Goal: Task Accomplishment & Management: Use online tool/utility

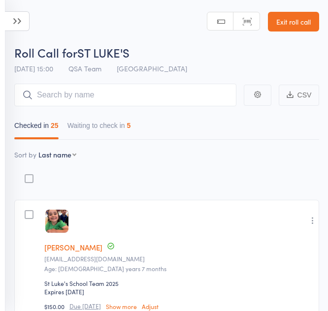
click at [99, 124] on button "Waiting to check in 5" at bounding box center [99, 128] width 64 height 23
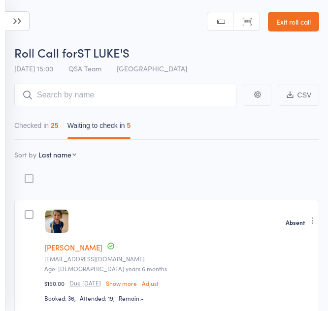
click at [299, 22] on link "Exit roll call" at bounding box center [293, 22] width 51 height 20
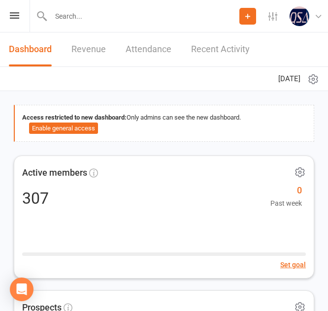
click at [8, 19] on div "Prospect Member Non-attending contact Class / event Appointment Task Membership…" at bounding box center [164, 16] width 328 height 32
click at [14, 15] on icon at bounding box center [14, 15] width 9 height 6
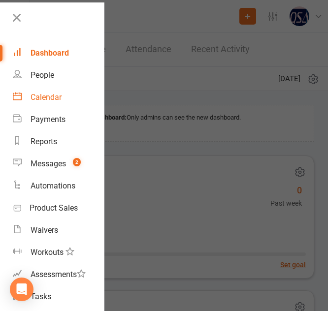
click at [41, 93] on div "Calendar" at bounding box center [46, 97] width 31 height 9
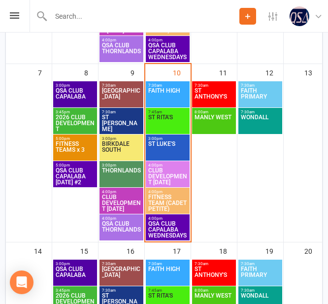
scroll to position [335, 0]
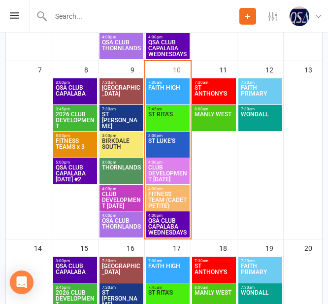
click at [160, 89] on span "FAITH HIGH" at bounding box center [168, 94] width 40 height 18
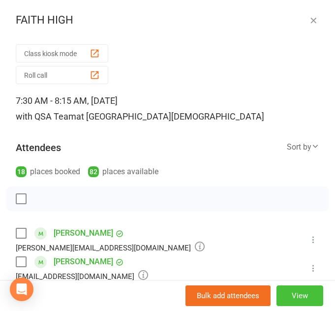
click at [284, 298] on button "View" at bounding box center [300, 296] width 47 height 21
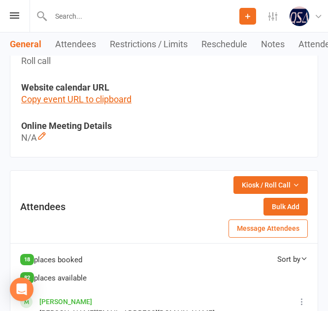
scroll to position [413, 0]
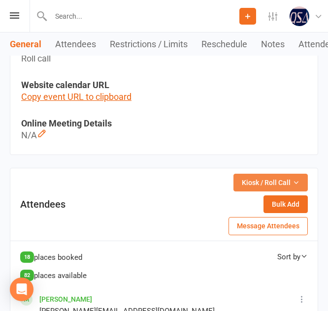
click at [262, 188] on span "Kiosk / Roll Call" at bounding box center [266, 182] width 49 height 11
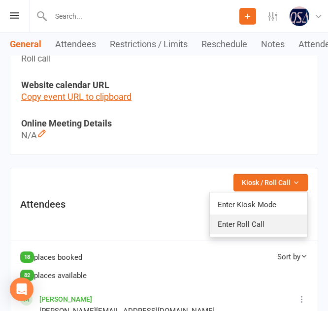
click at [250, 234] on link "Enter Roll Call" at bounding box center [258, 225] width 97 height 20
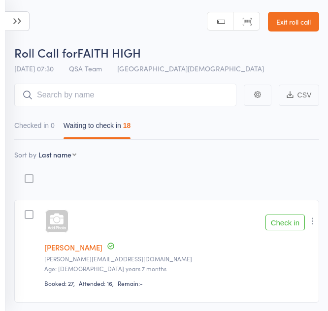
click at [314, 224] on icon "button" at bounding box center [313, 221] width 10 height 10
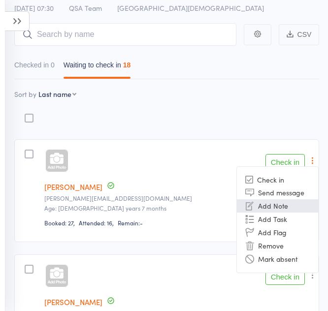
scroll to position [61, 0]
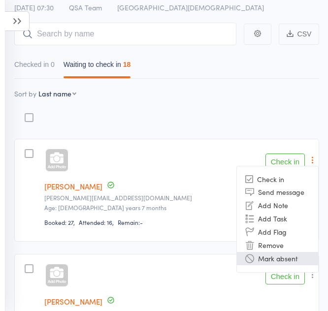
click at [272, 260] on li "Mark absent" at bounding box center [277, 258] width 81 height 13
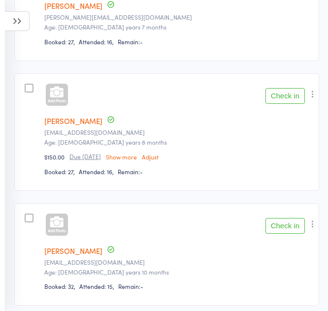
scroll to position [242, 0]
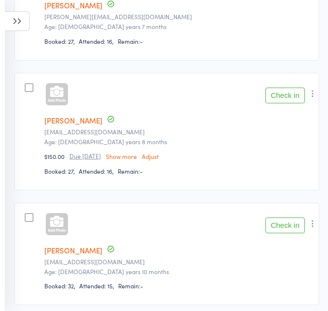
click at [280, 96] on button "Check in" at bounding box center [284, 96] width 39 height 16
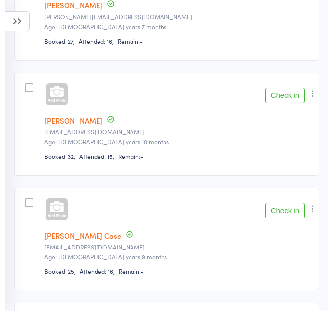
click at [282, 99] on button "Check in" at bounding box center [284, 96] width 39 height 16
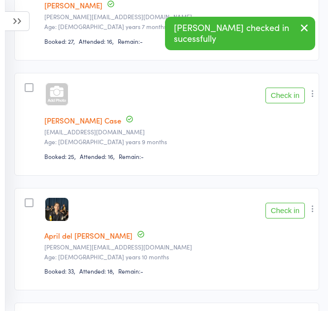
click at [311, 96] on icon "button" at bounding box center [313, 94] width 10 height 10
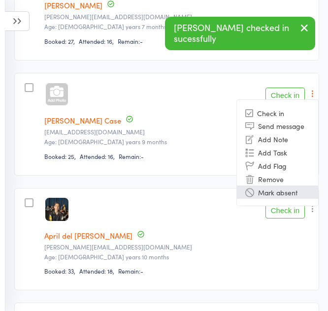
click at [285, 192] on li "Mark absent" at bounding box center [277, 192] width 81 height 13
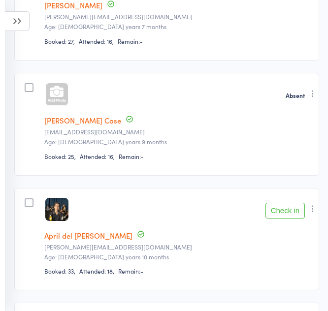
click at [284, 213] on button "Check in" at bounding box center [284, 211] width 39 height 16
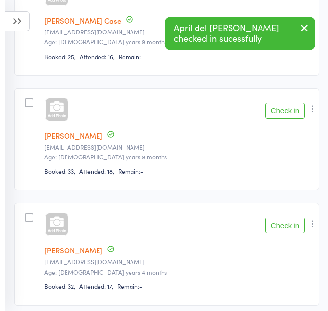
scroll to position [343, 0]
click at [310, 113] on icon "button" at bounding box center [313, 108] width 10 height 10
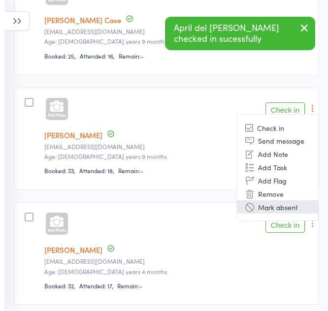
click at [269, 210] on li "Mark absent" at bounding box center [277, 206] width 81 height 13
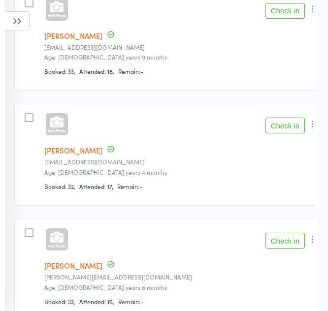
scroll to position [448, 0]
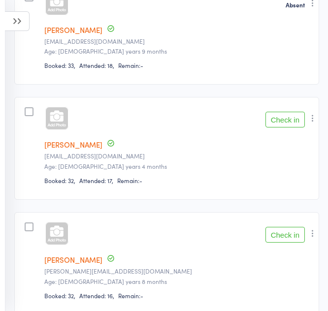
click at [279, 121] on button "Check in" at bounding box center [284, 120] width 39 height 16
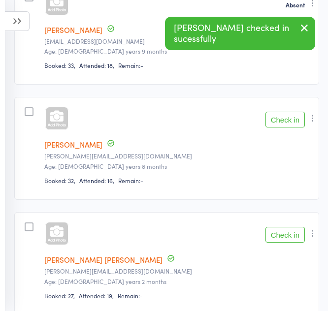
click at [312, 122] on icon "button" at bounding box center [313, 118] width 10 height 10
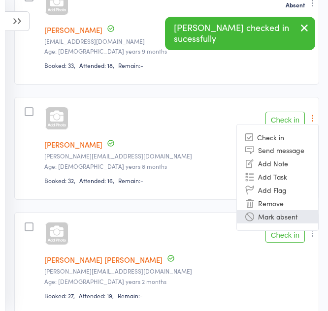
click at [268, 217] on li "Mark absent" at bounding box center [277, 216] width 81 height 13
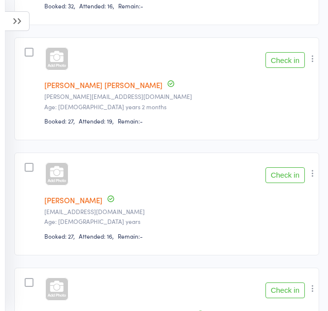
scroll to position [623, 0]
click at [274, 66] on button "Check in" at bounding box center [284, 60] width 39 height 16
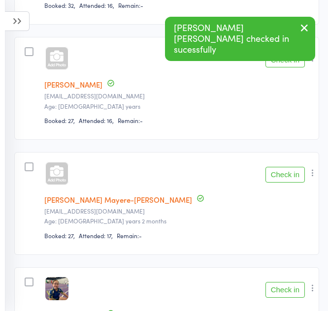
click at [279, 64] on button "Check in" at bounding box center [284, 60] width 39 height 16
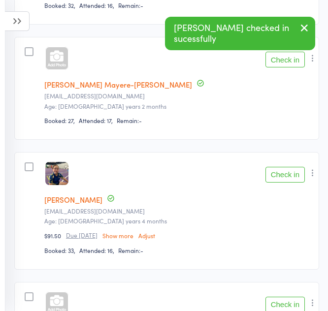
click at [283, 62] on button "Check in" at bounding box center [284, 60] width 39 height 16
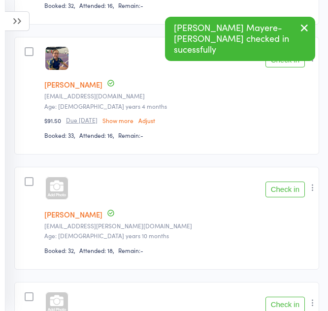
click at [283, 61] on button "Check in" at bounding box center [284, 60] width 39 height 16
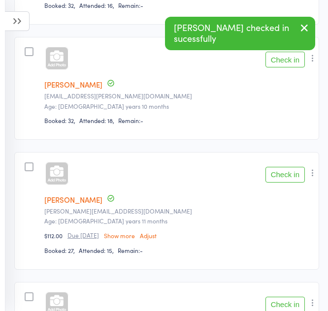
click at [279, 62] on button "Check in" at bounding box center [284, 60] width 39 height 16
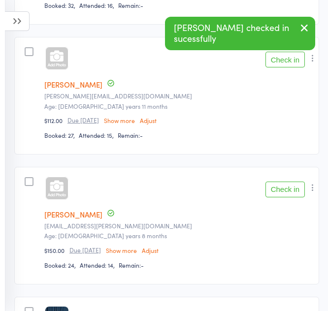
click at [312, 60] on icon "button" at bounding box center [313, 58] width 10 height 10
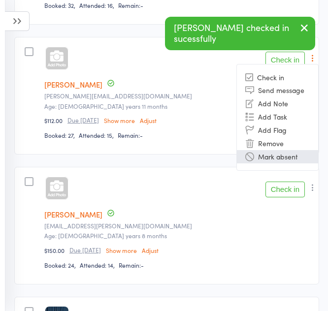
click at [265, 155] on li "Mark absent" at bounding box center [277, 156] width 81 height 13
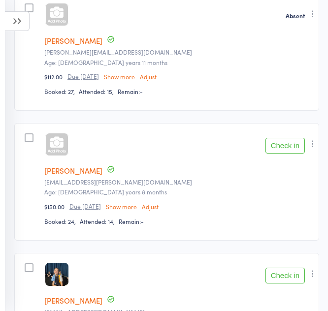
scroll to position [668, 0]
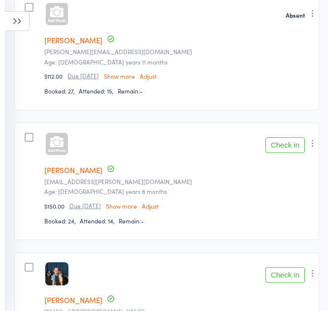
click at [283, 146] on button "Check in" at bounding box center [284, 145] width 39 height 16
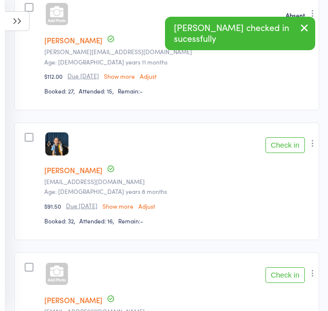
click at [283, 146] on button "Check in" at bounding box center [284, 145] width 39 height 16
click at [313, 143] on icon "button" at bounding box center [313, 143] width 10 height 10
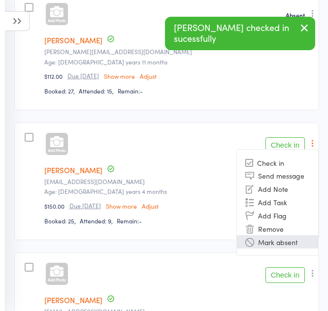
click at [274, 242] on li "Mark absent" at bounding box center [277, 241] width 81 height 13
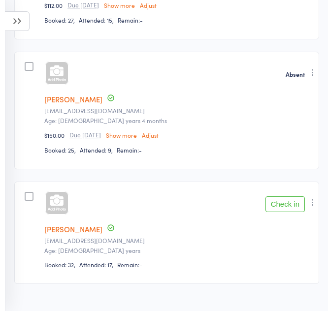
scroll to position [751, 0]
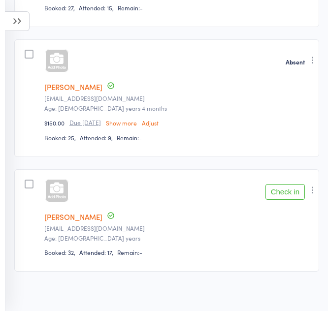
click at [284, 190] on button "Check in" at bounding box center [284, 192] width 39 height 16
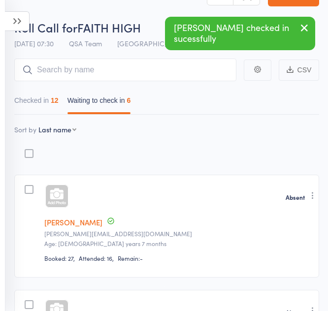
scroll to position [0, 0]
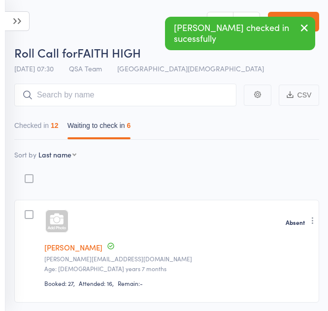
click at [38, 128] on button "Checked in 12" at bounding box center [36, 128] width 44 height 23
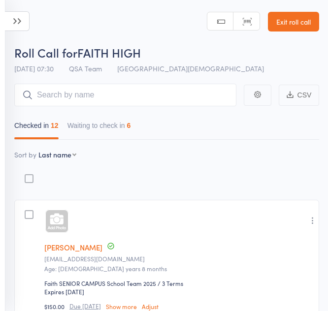
click at [285, 17] on link "Exit roll call" at bounding box center [293, 22] width 51 height 20
